Goal: Transaction & Acquisition: Purchase product/service

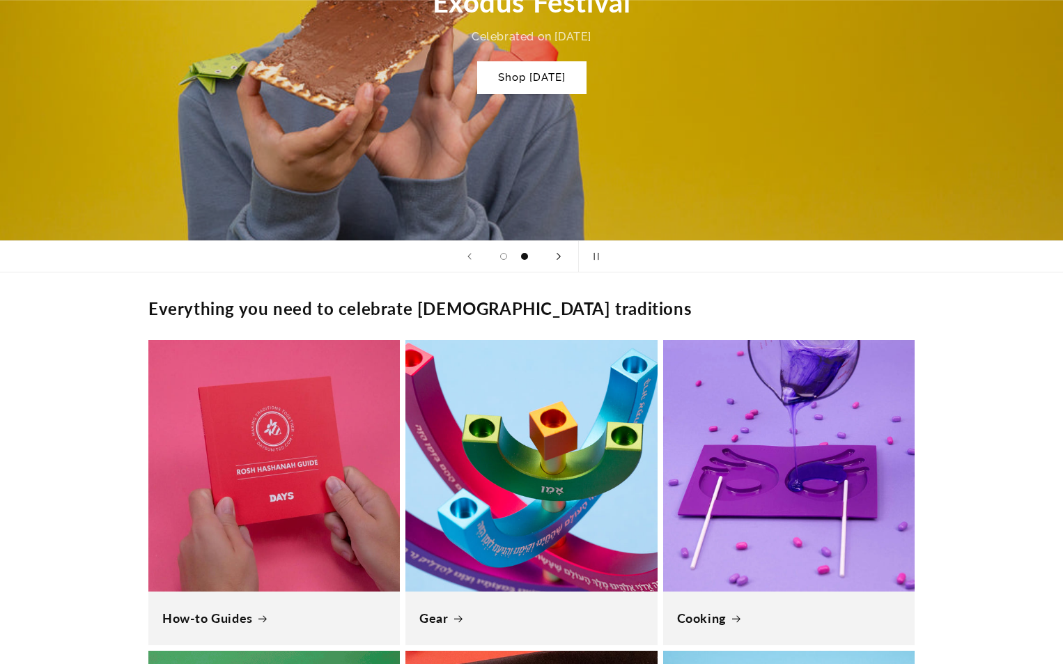
scroll to position [1045, 0]
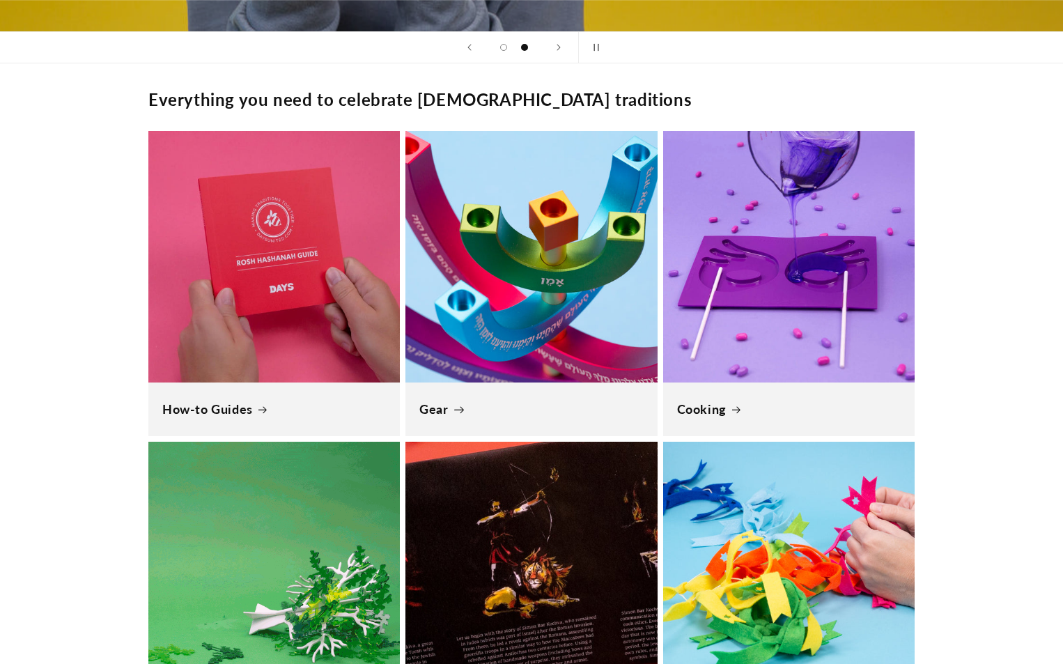
click at [135, 185] on link "Gear" at bounding box center [531, 409] width 224 height 16
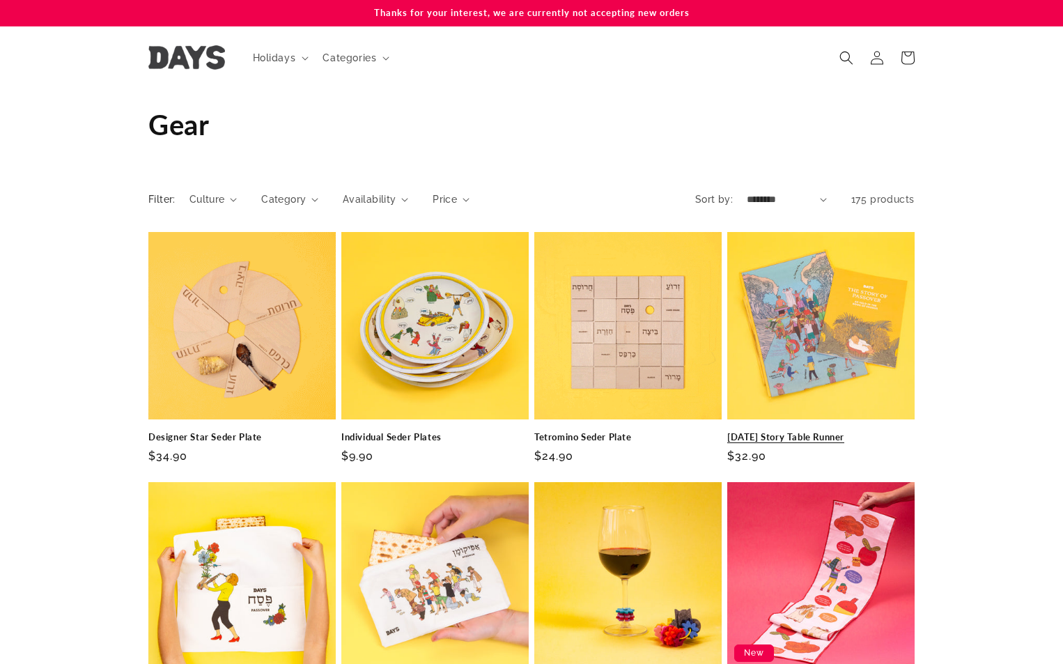
click at [839, 431] on link "[DATE] Story Table Runner" at bounding box center [820, 437] width 187 height 12
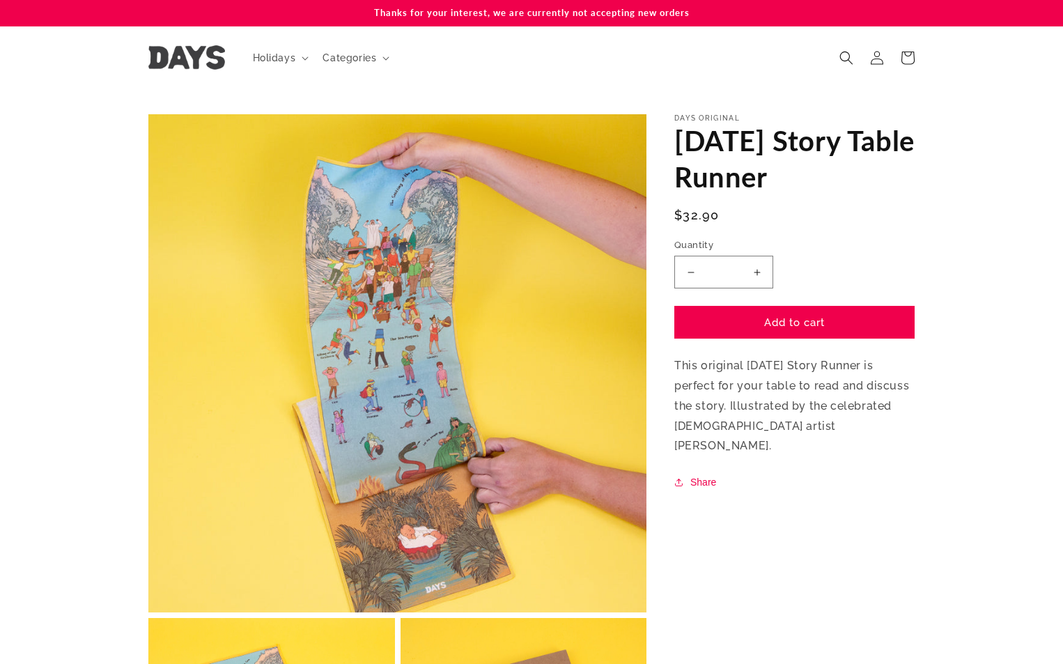
click at [753, 265] on button "Increase quantity for Passover Story Table Runner" at bounding box center [756, 272] width 31 height 33
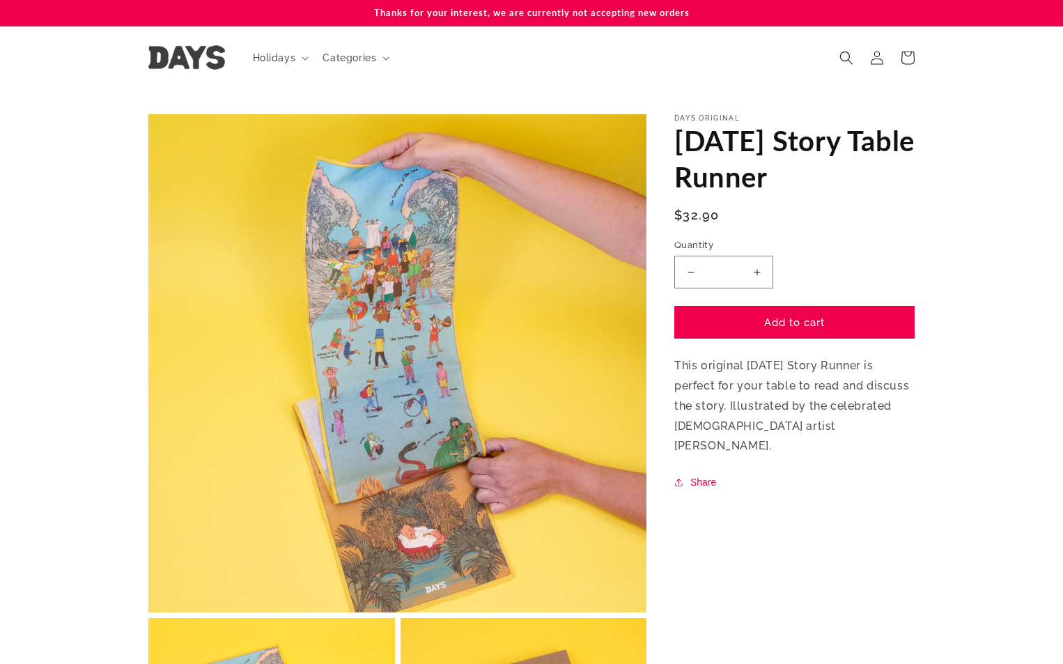
click at [753, 265] on button "Increase quantity for Passover Story Table Runner" at bounding box center [756, 272] width 31 height 33
type input "*"
click at [840, 339] on button "Add to cart" at bounding box center [794, 322] width 240 height 33
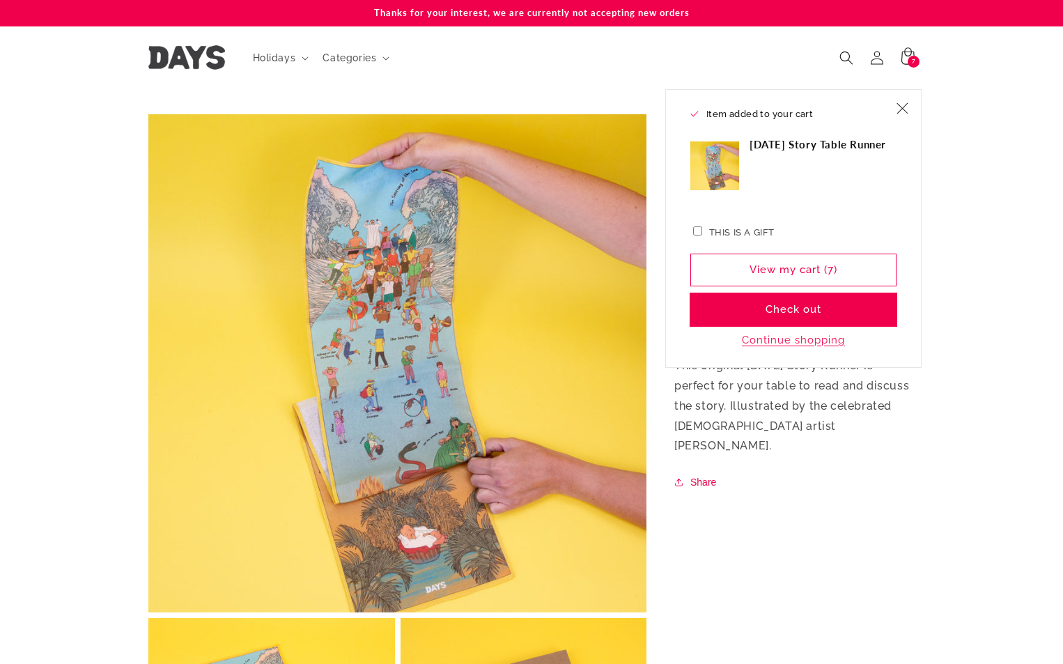
click at [771, 313] on button "Check out" at bounding box center [793, 309] width 206 height 33
